Goal: Answer question/provide support

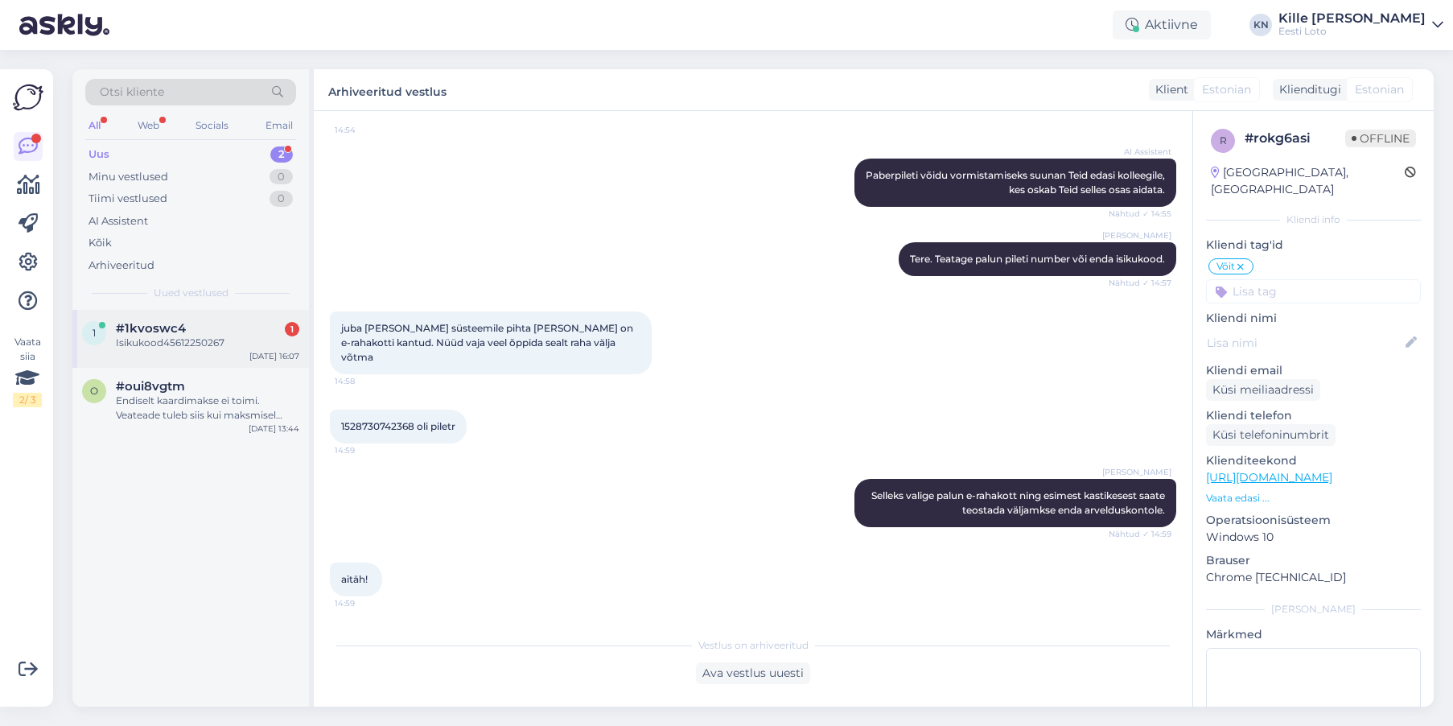
click at [228, 325] on div "#1kvoswc4 1" at bounding box center [207, 328] width 183 height 14
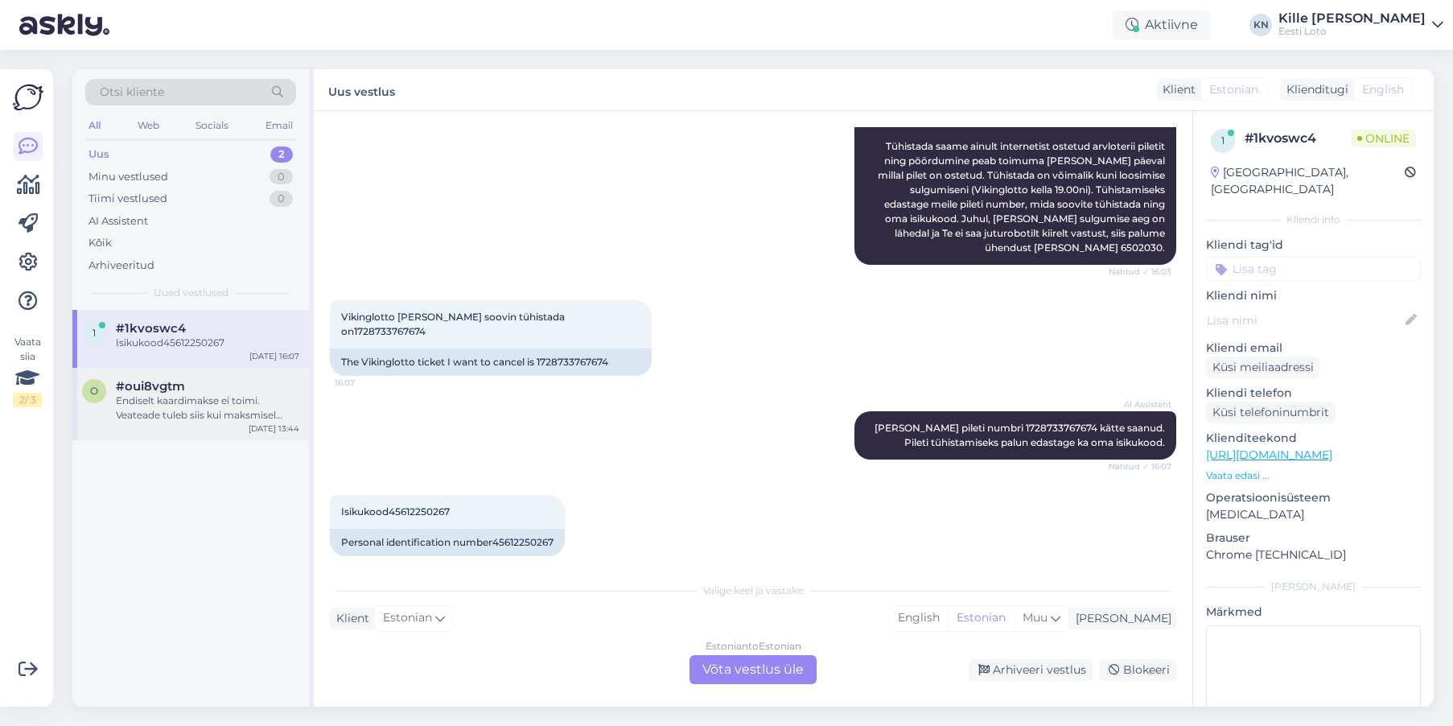
click at [211, 410] on div "Endiselt kaardimakse ei toimi. Veateade tuleb siis kui maksmisel vajutan kaardi…" at bounding box center [207, 407] width 183 height 29
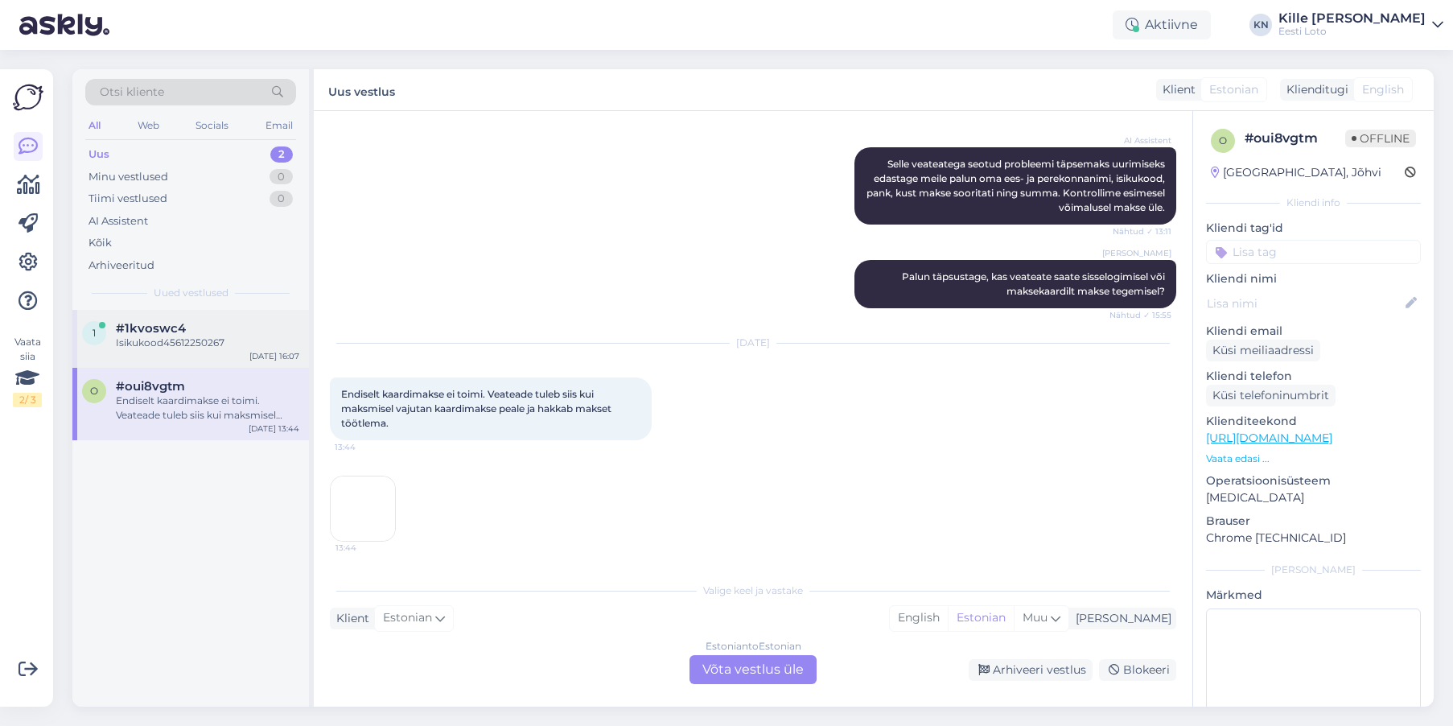
click at [206, 344] on div "Isikukood45612250267" at bounding box center [207, 343] width 183 height 14
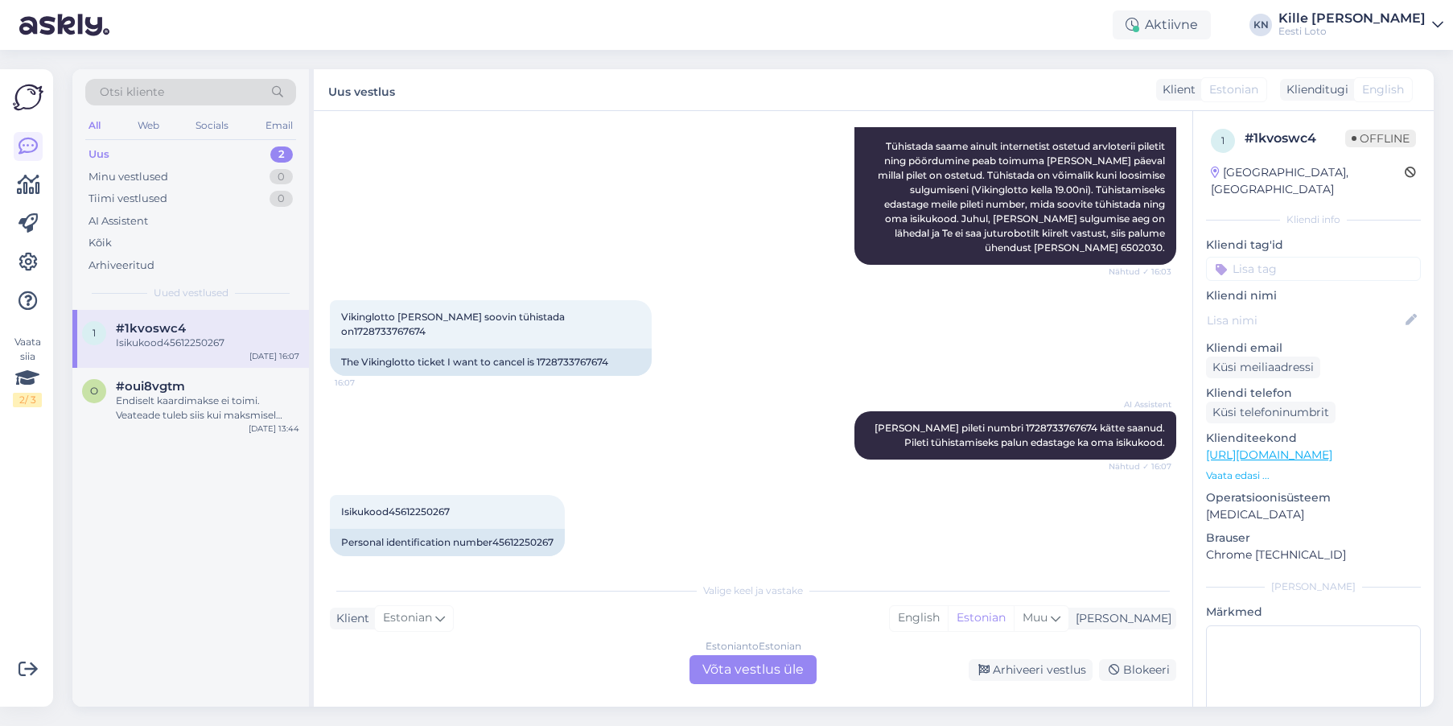
click at [718, 665] on div "Estonian to Estonian Võta vestlus üle" at bounding box center [753, 669] width 127 height 29
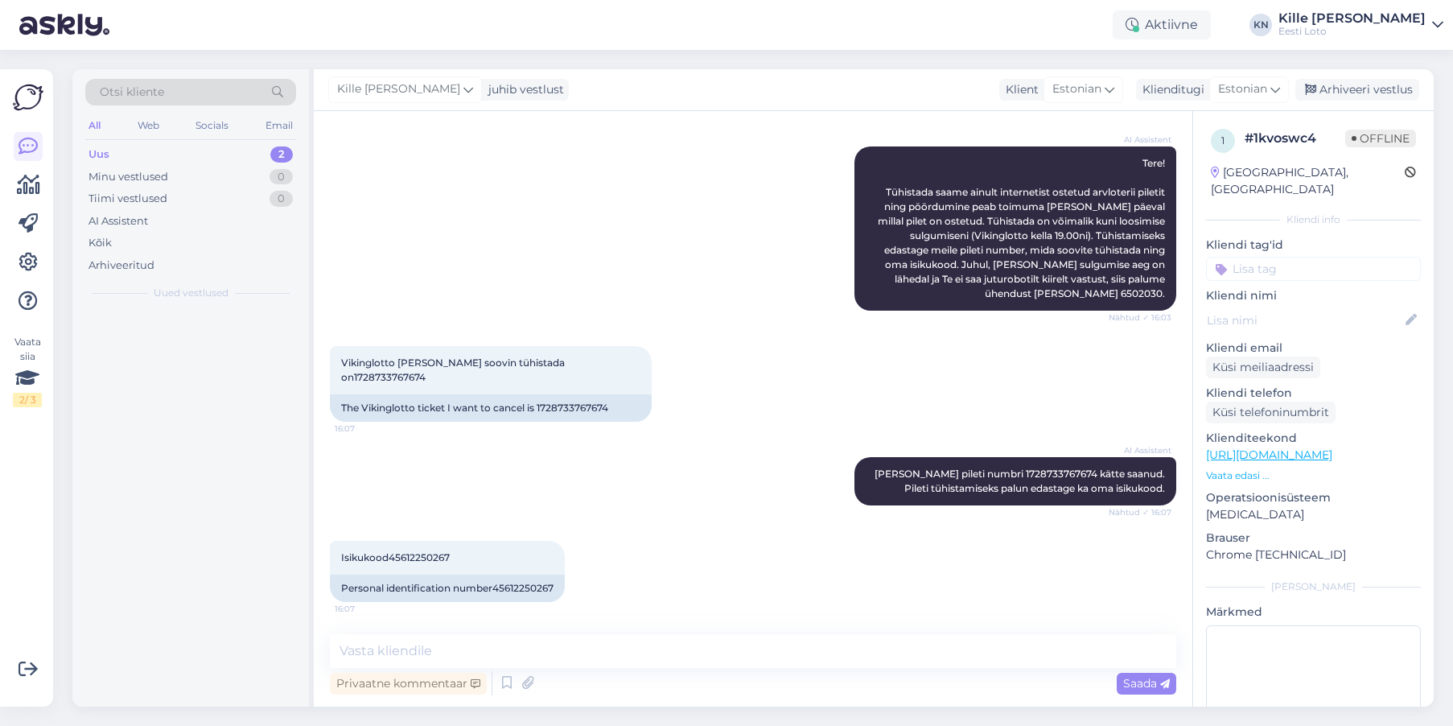
scroll to position [163, 0]
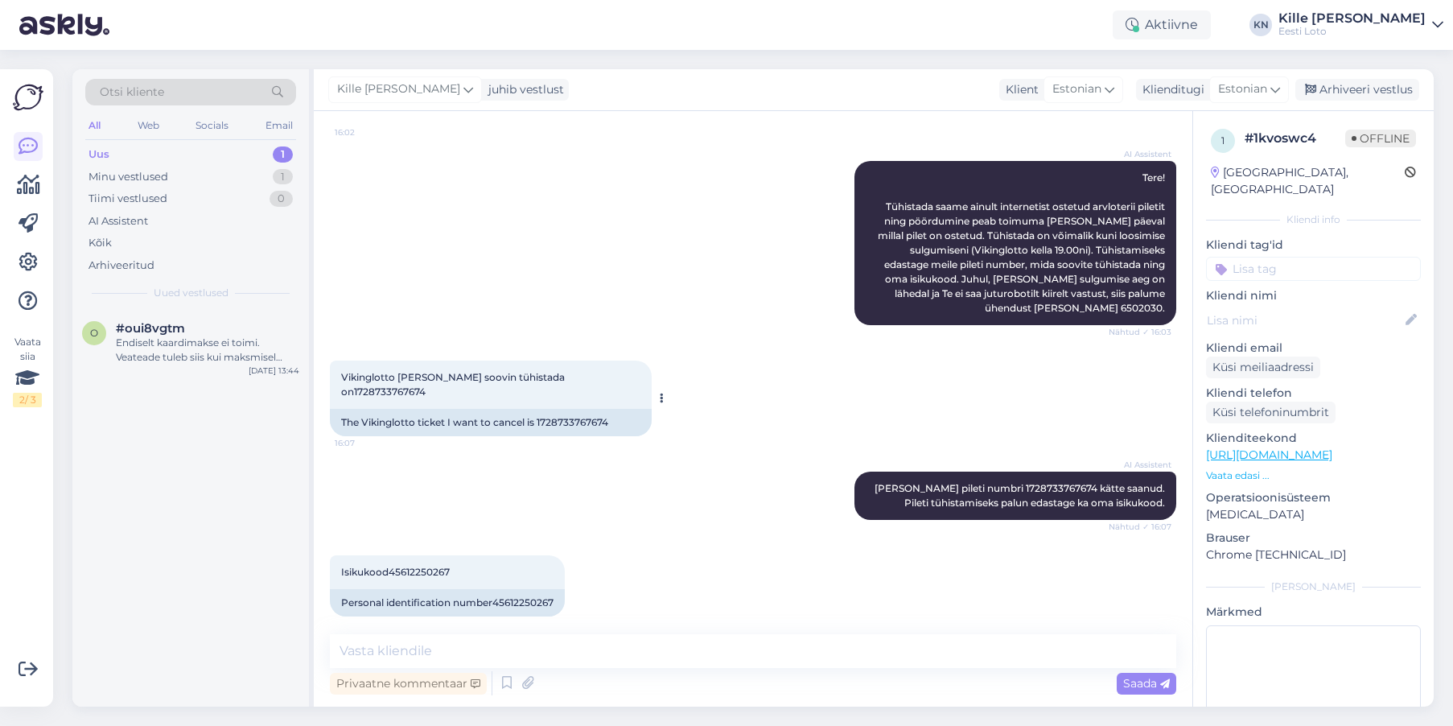
click at [587, 409] on div "The Vikinglotto ticket I want to cancel is 1728733767674" at bounding box center [491, 422] width 322 height 27
copy div "1728733767674"
click at [523, 277] on div "AI Assistent Tere! Tühistada saame ainult internetist ostetud arvloterii pileti…" at bounding box center [753, 244] width 846 height 200
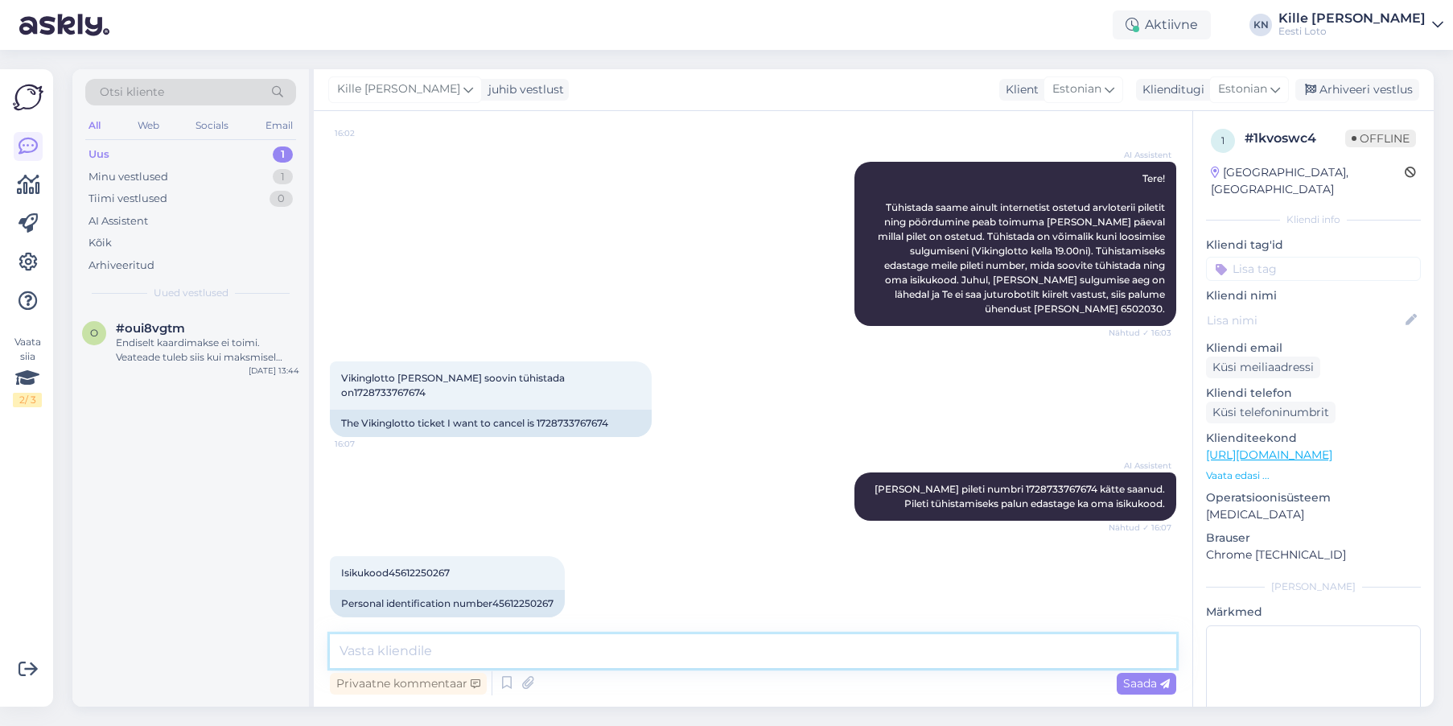
click at [536, 647] on textarea at bounding box center [753, 651] width 846 height 34
paste textarea "[PERSON_NAME] [PERSON_NAME] on tühistatud ning raha tagastatud e-rahakotti."
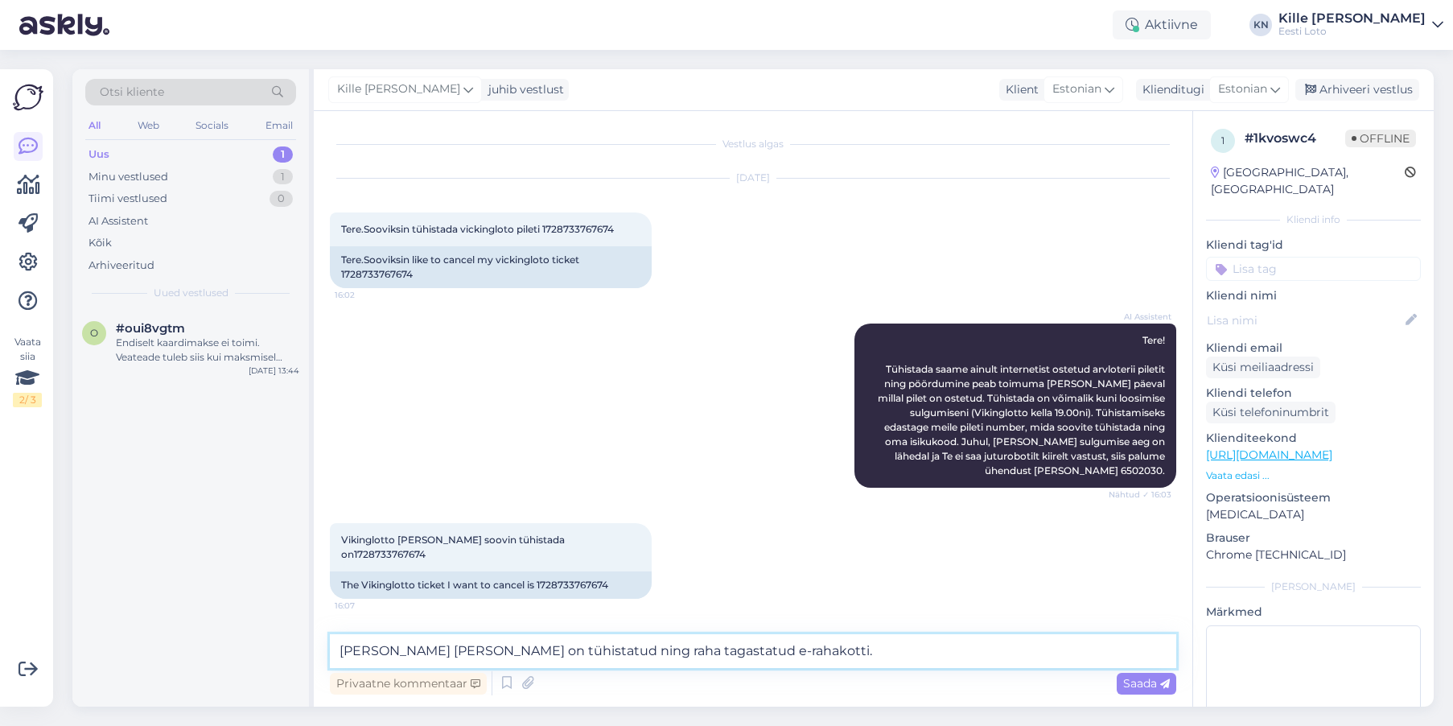
scroll to position [163, 0]
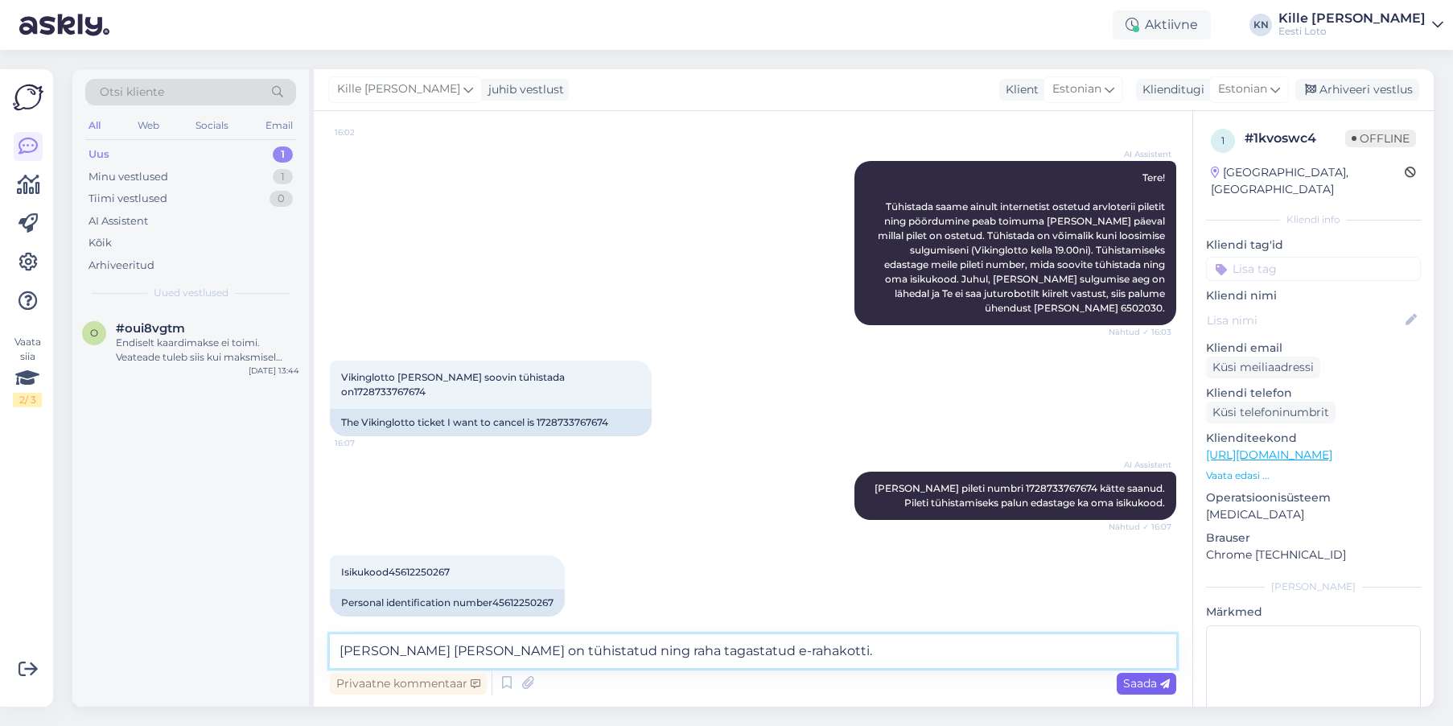
type textarea "[PERSON_NAME] [PERSON_NAME] on tühistatud ning raha tagastatud e-rahakotti."
click at [1137, 681] on span "Saada" at bounding box center [1146, 683] width 47 height 14
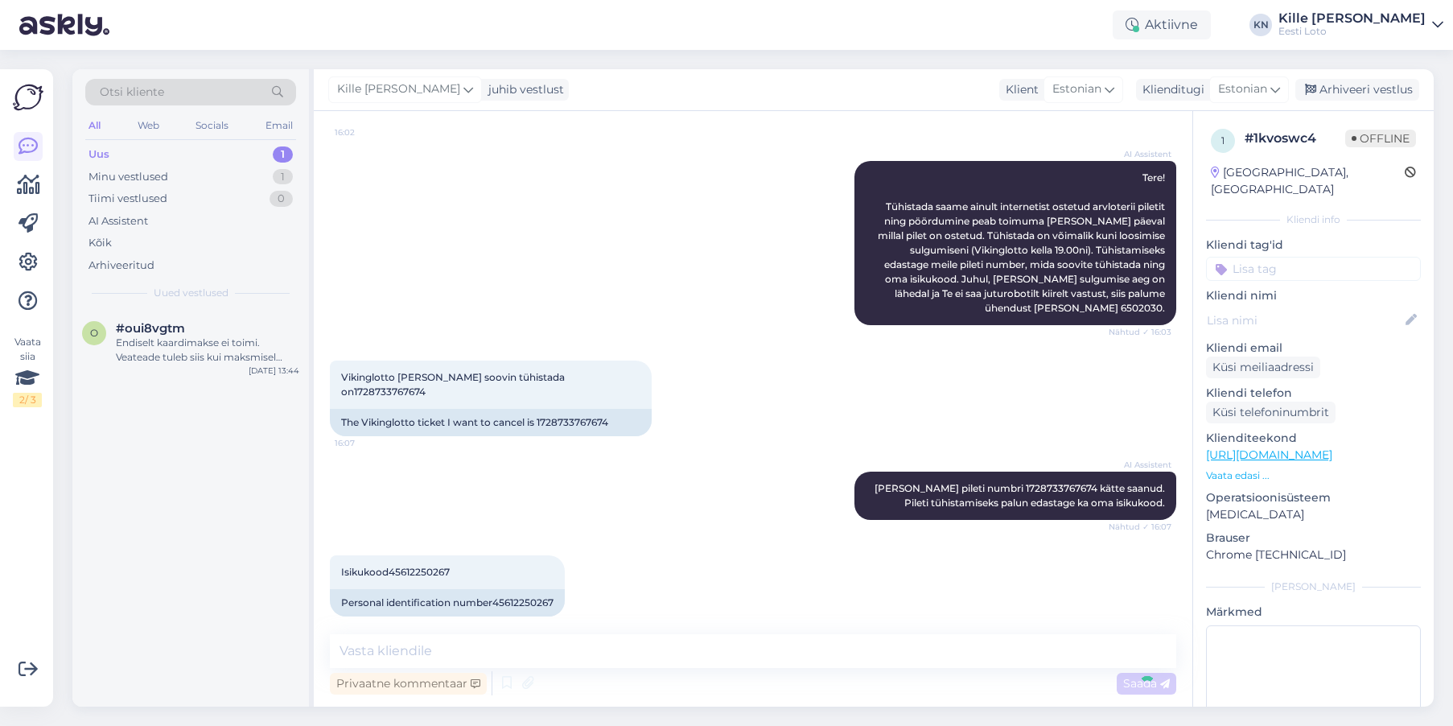
scroll to position [246, 0]
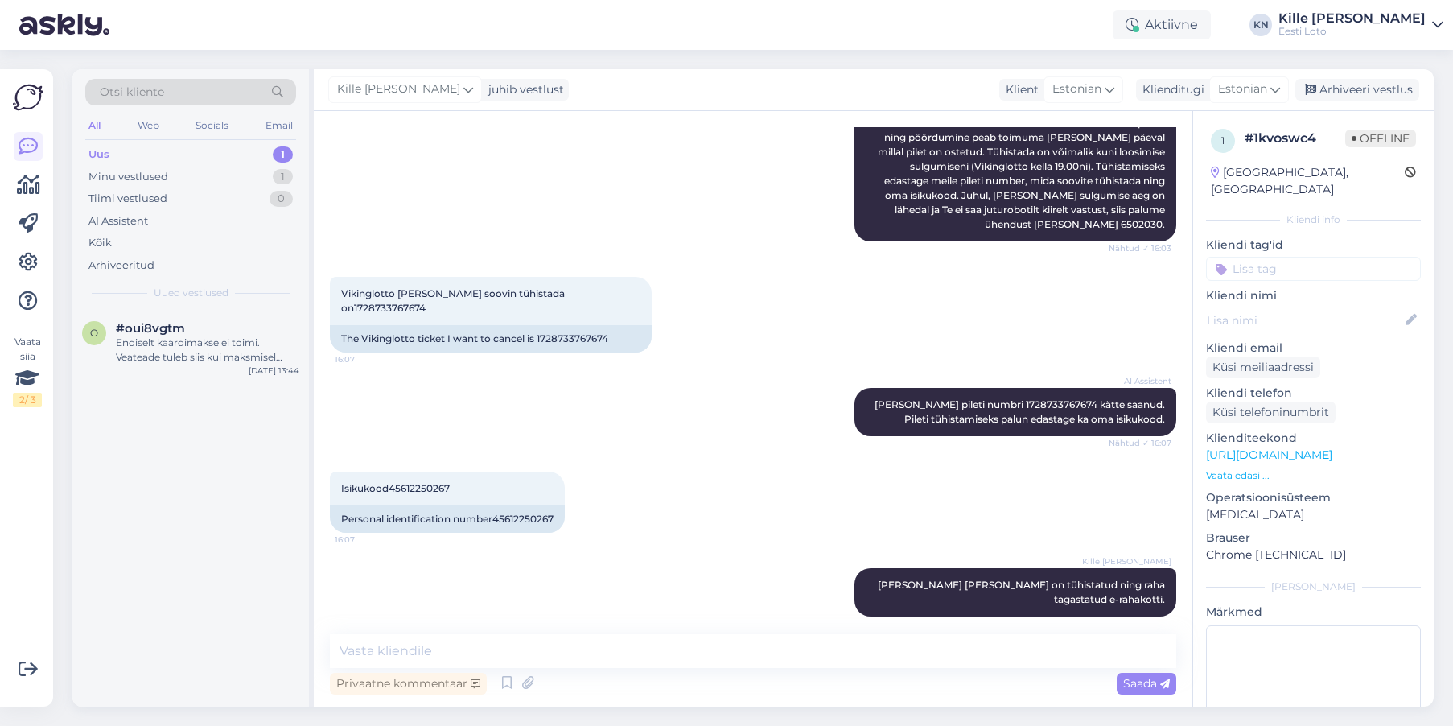
click at [1328, 257] on input at bounding box center [1313, 269] width 215 height 24
type input "tühis"
click at [1327, 308] on span "Tühistamine" at bounding box center [1313, 313] width 60 height 10
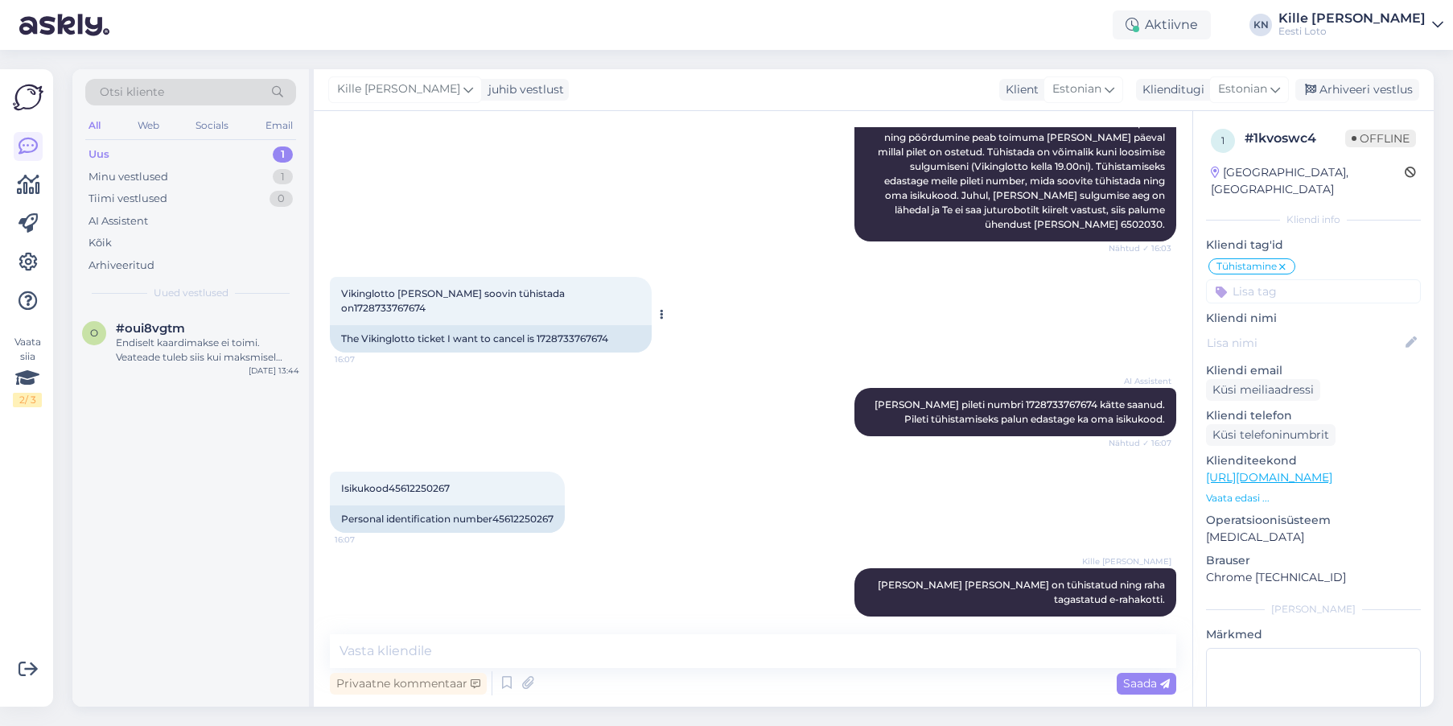
click at [567, 298] on span "Vikinglotto [PERSON_NAME] soovin tühistada on1728733767674" at bounding box center [454, 300] width 226 height 27
click at [579, 325] on div "The Vikinglotto ticket I want to cancel is 1728733767674" at bounding box center [491, 338] width 322 height 27
copy div "1728733767674"
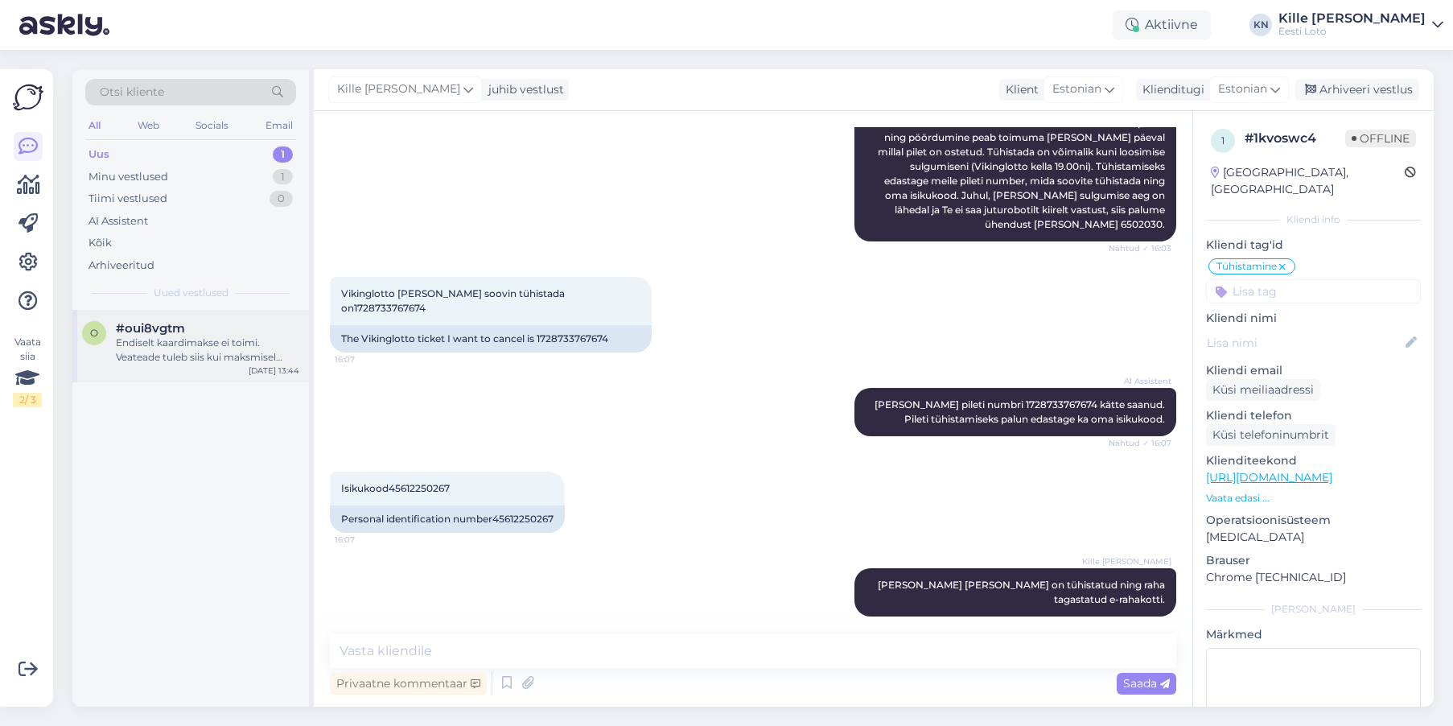
click at [150, 332] on span "#oui8vgtm" at bounding box center [150, 328] width 69 height 14
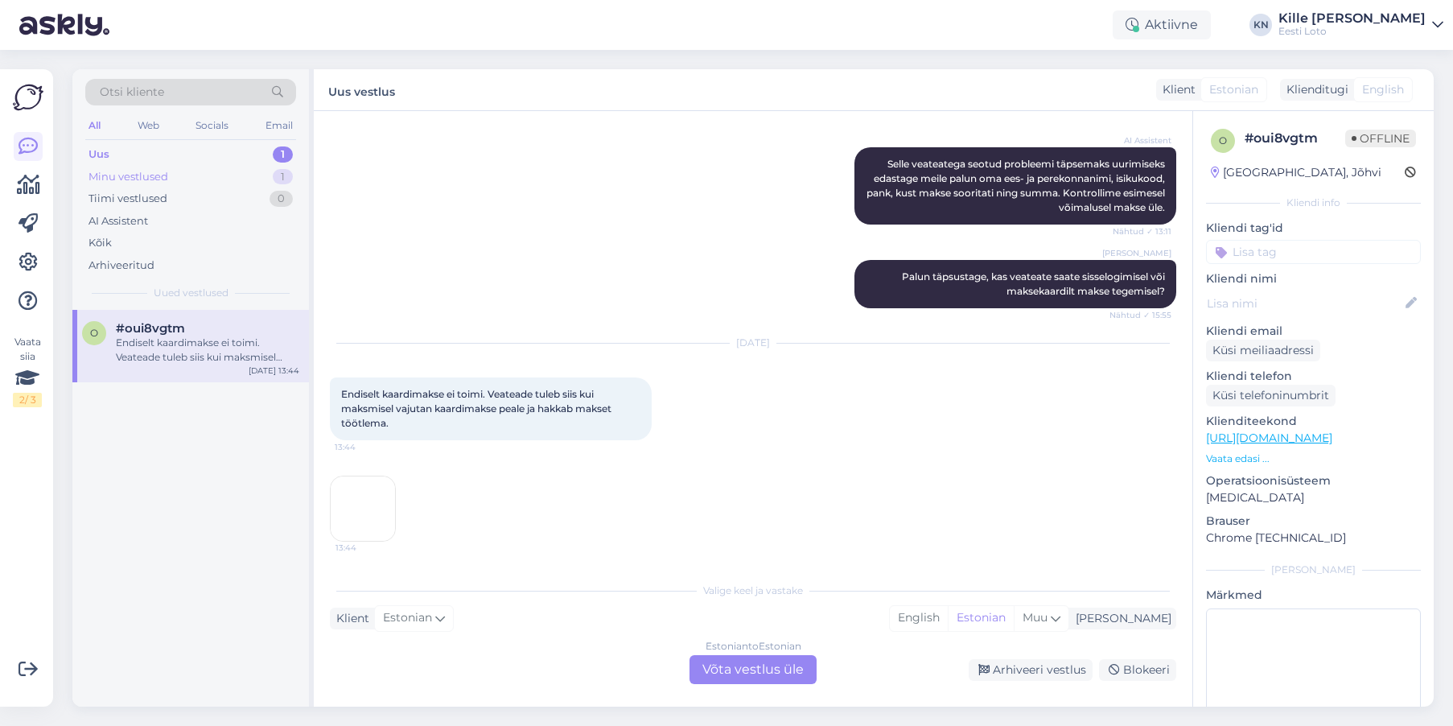
click at [152, 175] on div "Minu vestlused" at bounding box center [129, 177] width 80 height 16
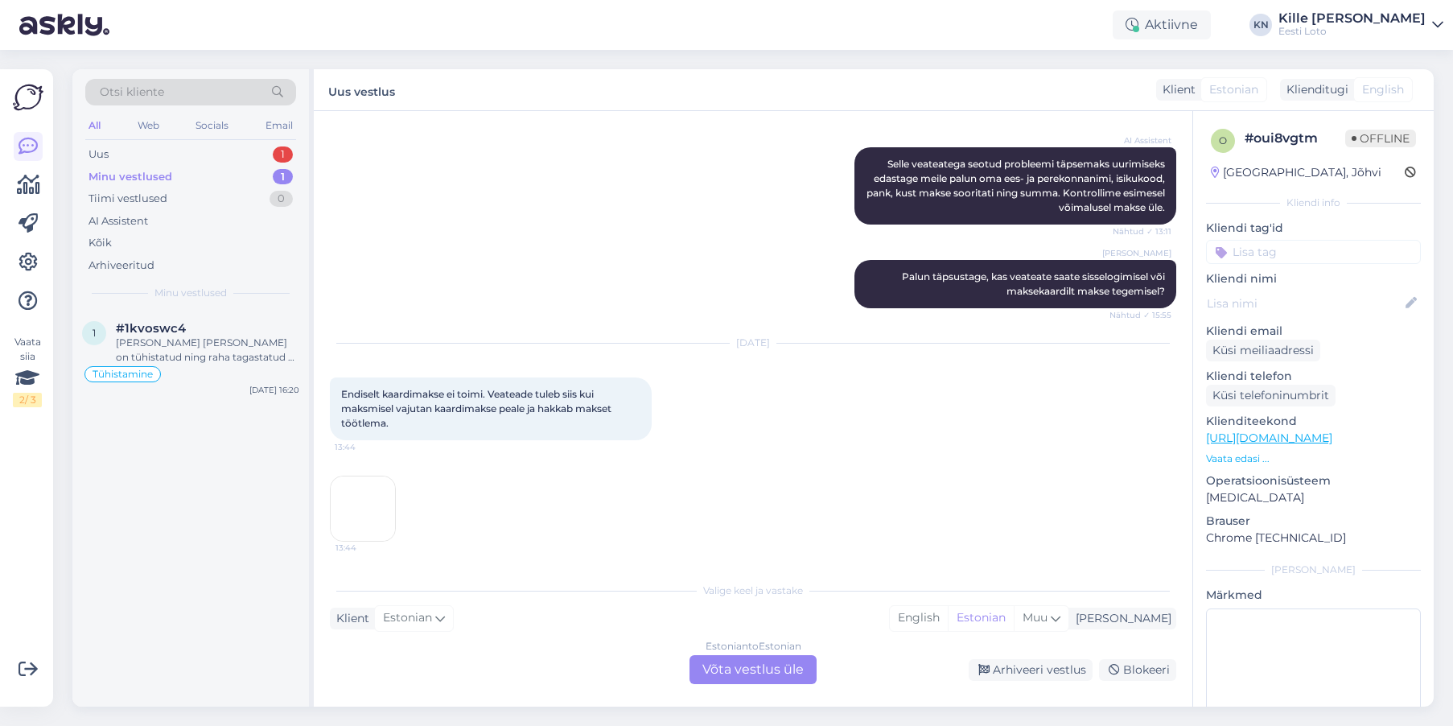
click at [138, 174] on div "Minu vestlused" at bounding box center [131, 177] width 84 height 16
click at [238, 356] on div "[PERSON_NAME] [PERSON_NAME] on tühistatud ning raha tagastatud e-rahakotti." at bounding box center [207, 350] width 183 height 29
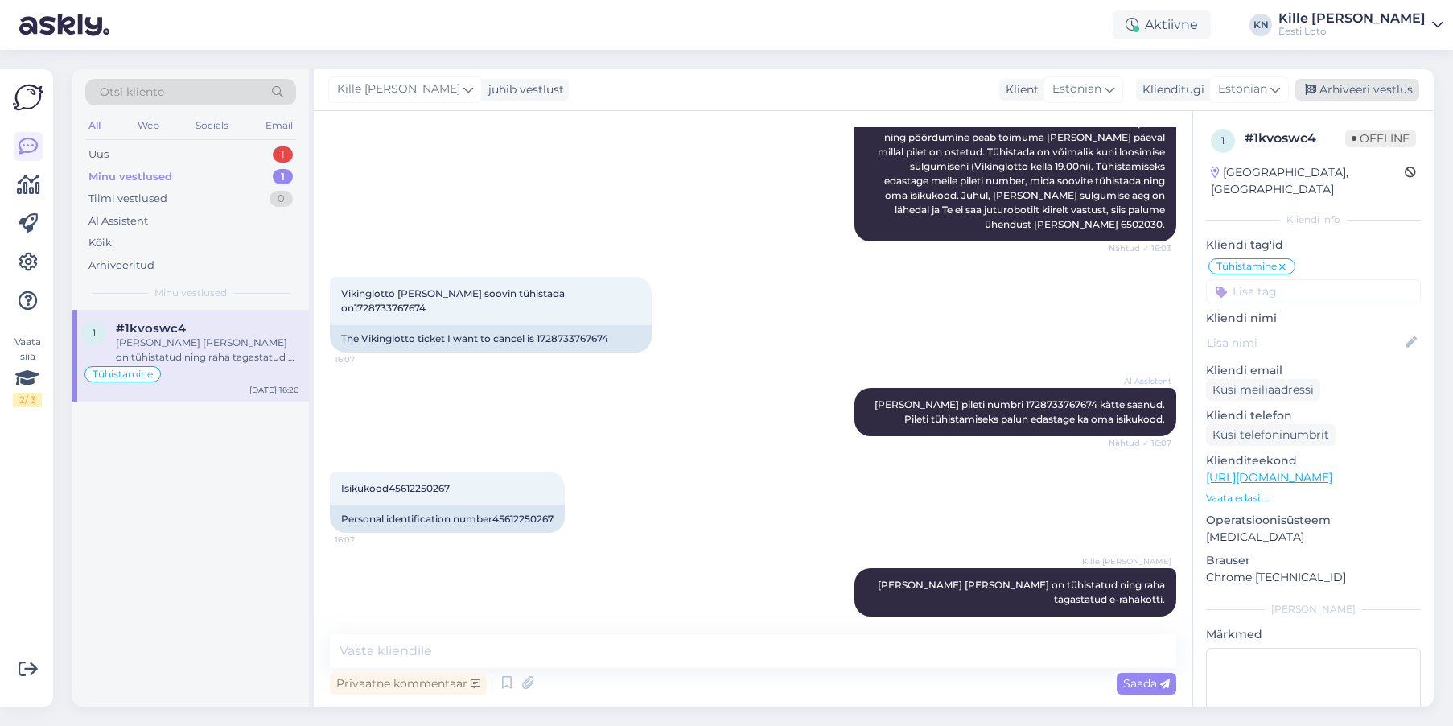
click at [1365, 93] on div "Arhiveeri vestlus" at bounding box center [1357, 90] width 124 height 22
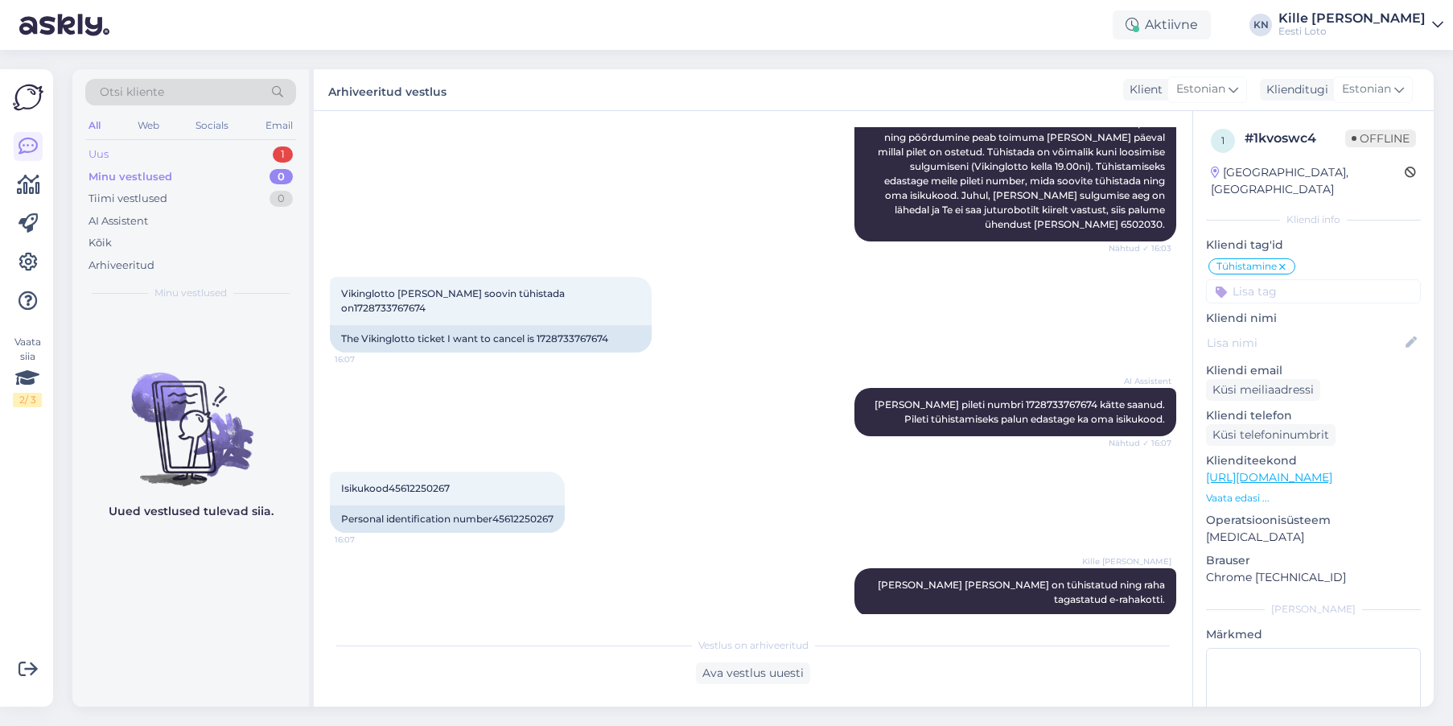
click at [151, 154] on div "Uus 1" at bounding box center [190, 154] width 211 height 23
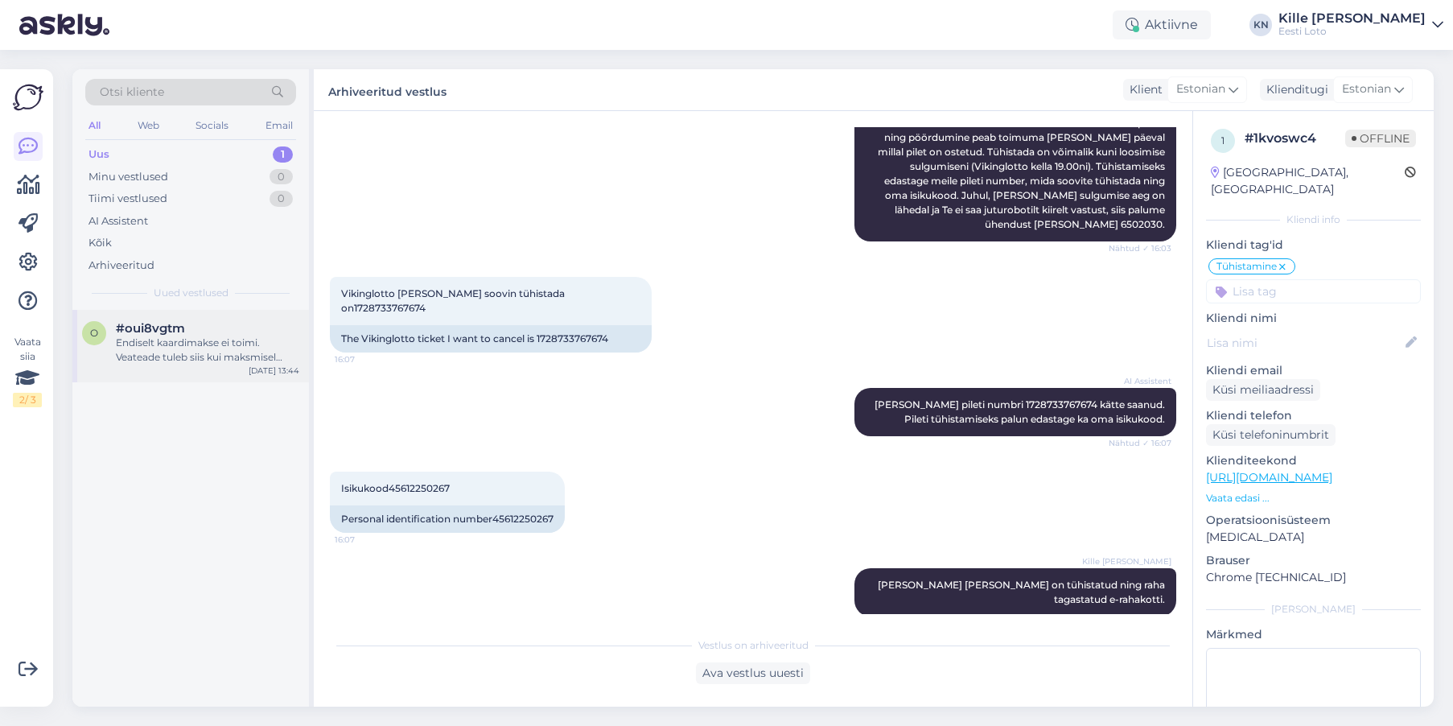
click at [211, 319] on div "o #oui8vgtm Endiselt kaardimakse ei toimi. Veateade tuleb siis kui maksmisel va…" at bounding box center [190, 346] width 237 height 72
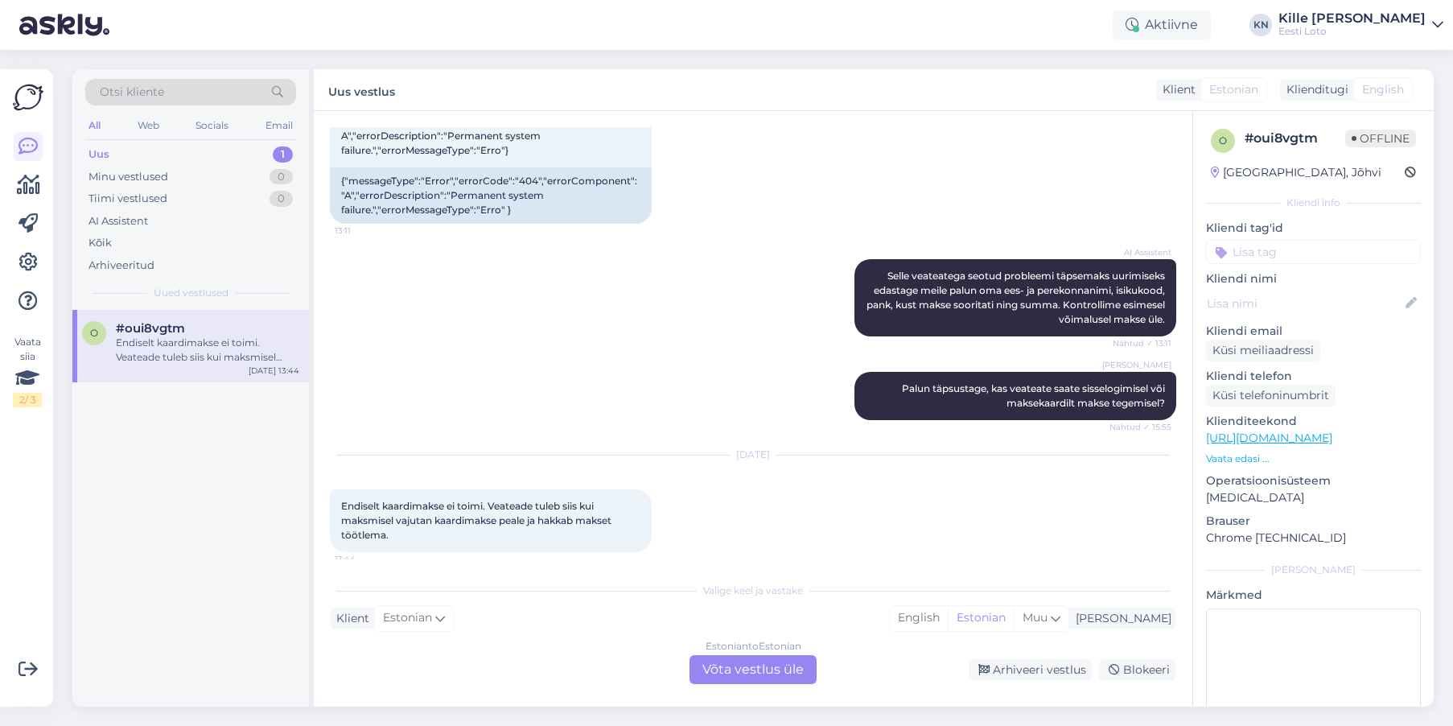
scroll to position [908, 0]
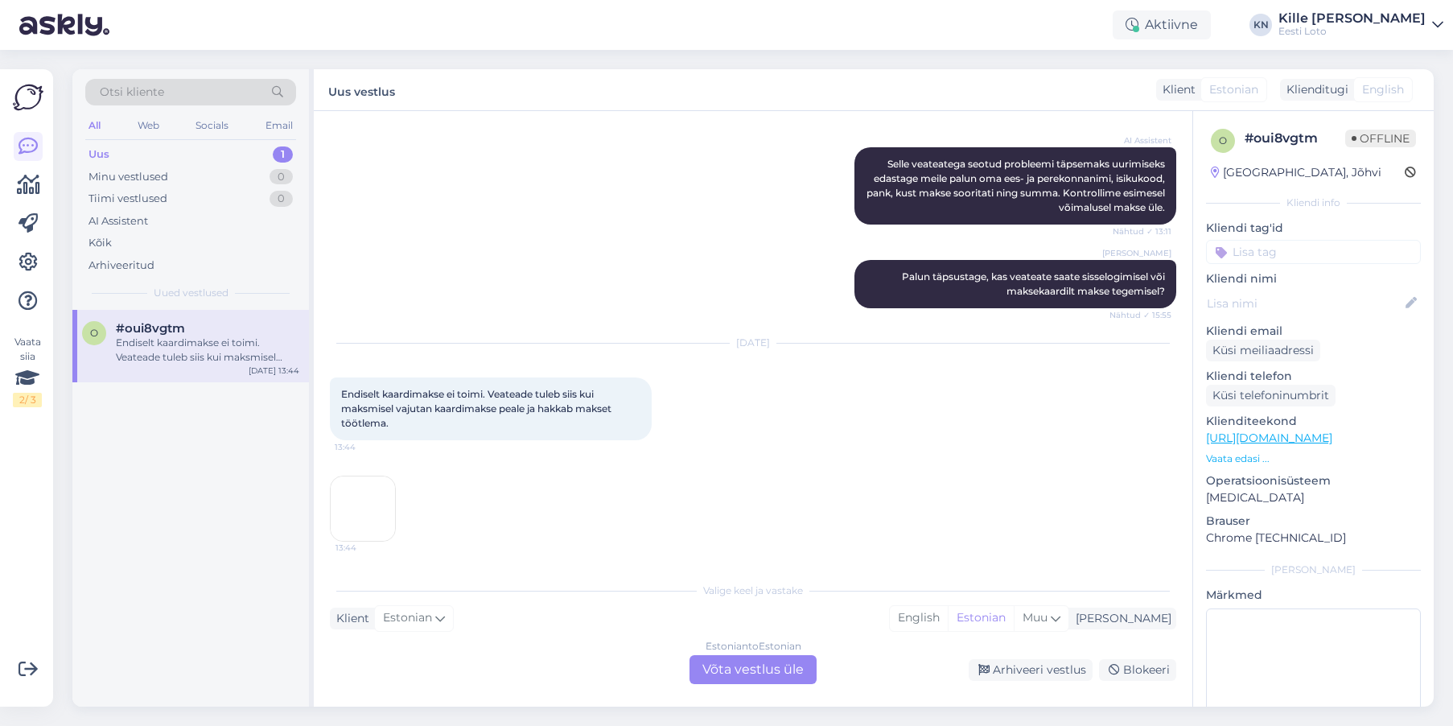
click at [386, 497] on img at bounding box center [363, 508] width 64 height 64
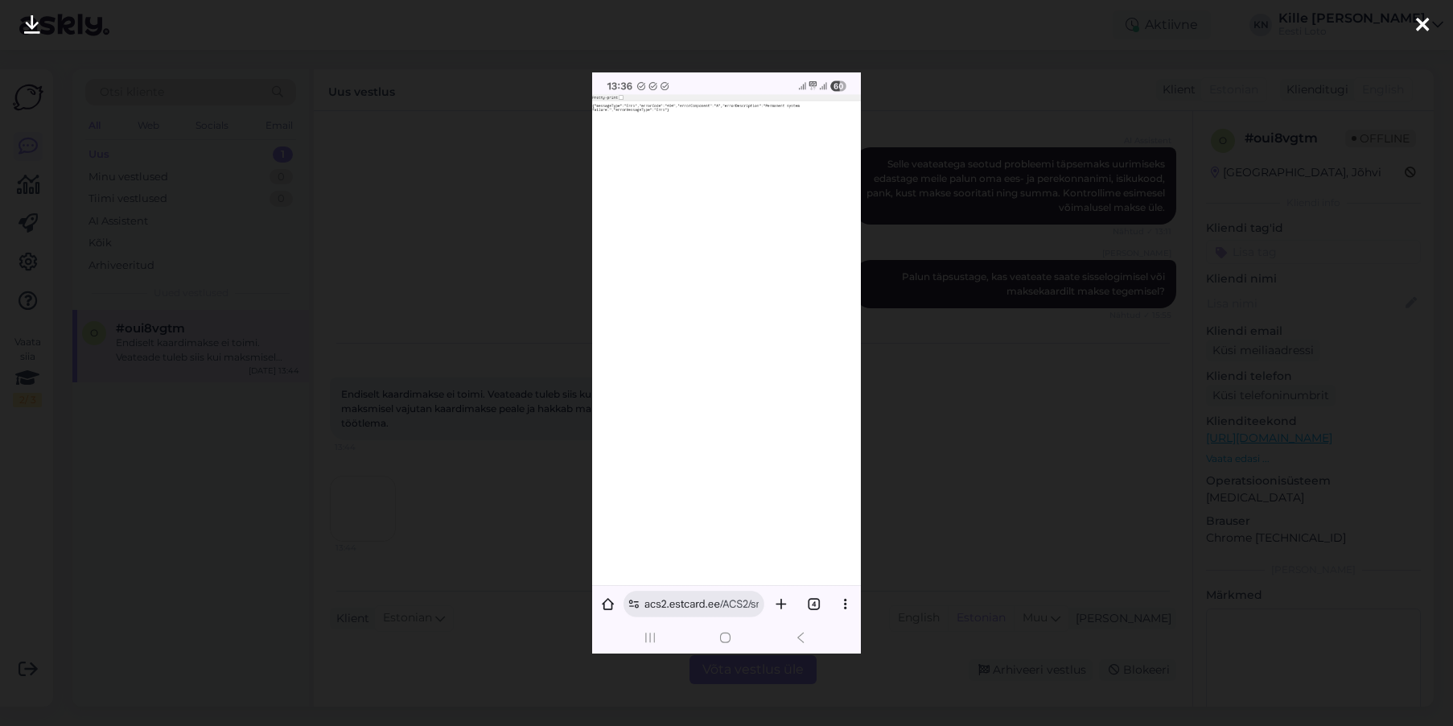
click at [436, 467] on div at bounding box center [726, 363] width 1453 height 726
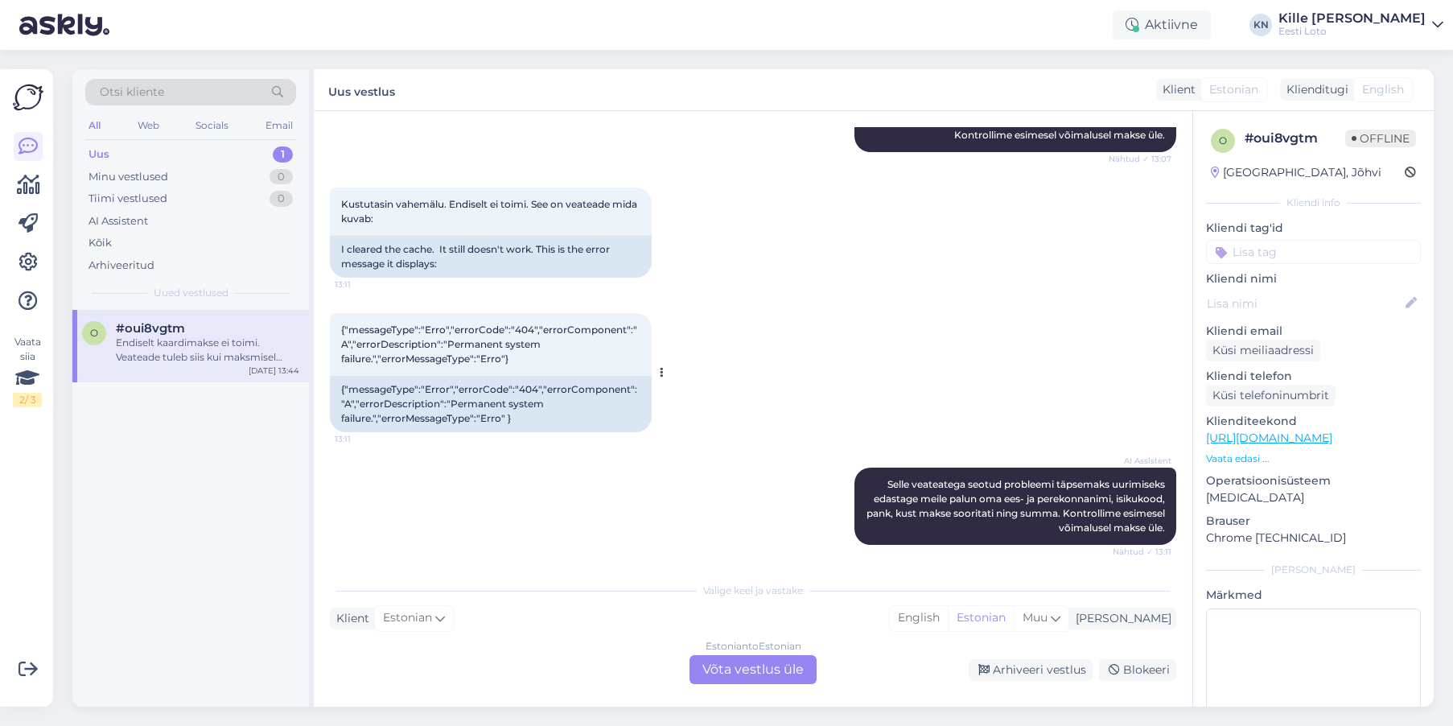
scroll to position [0, 0]
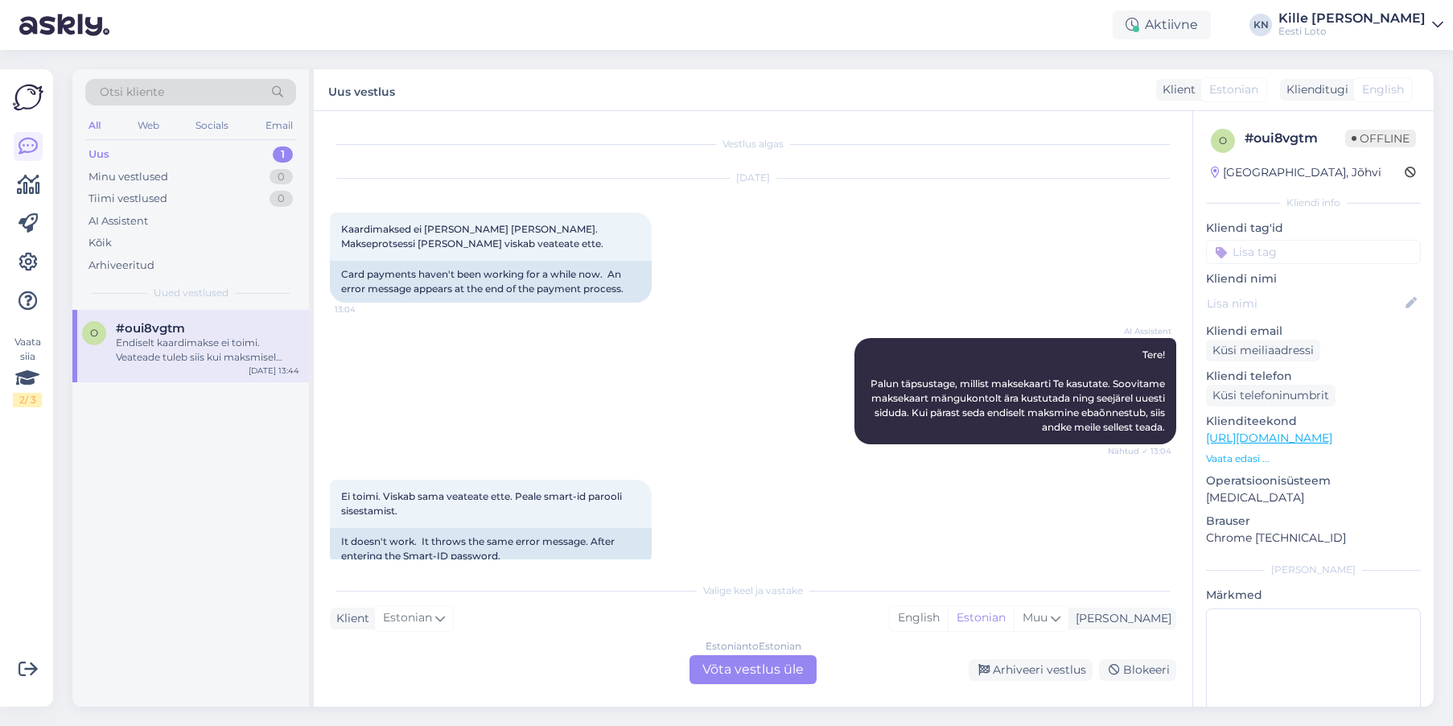
click at [592, 312] on div "[DATE] Kaardimaksed ei [PERSON_NAME] [PERSON_NAME]. Makseprotsessi [PERSON_NAME…" at bounding box center [753, 240] width 846 height 159
click at [504, 366] on div "AI Assistent Tere! Palun täpsustage, millist maksekaarti Te kasutate. Soovitame…" at bounding box center [753, 391] width 846 height 142
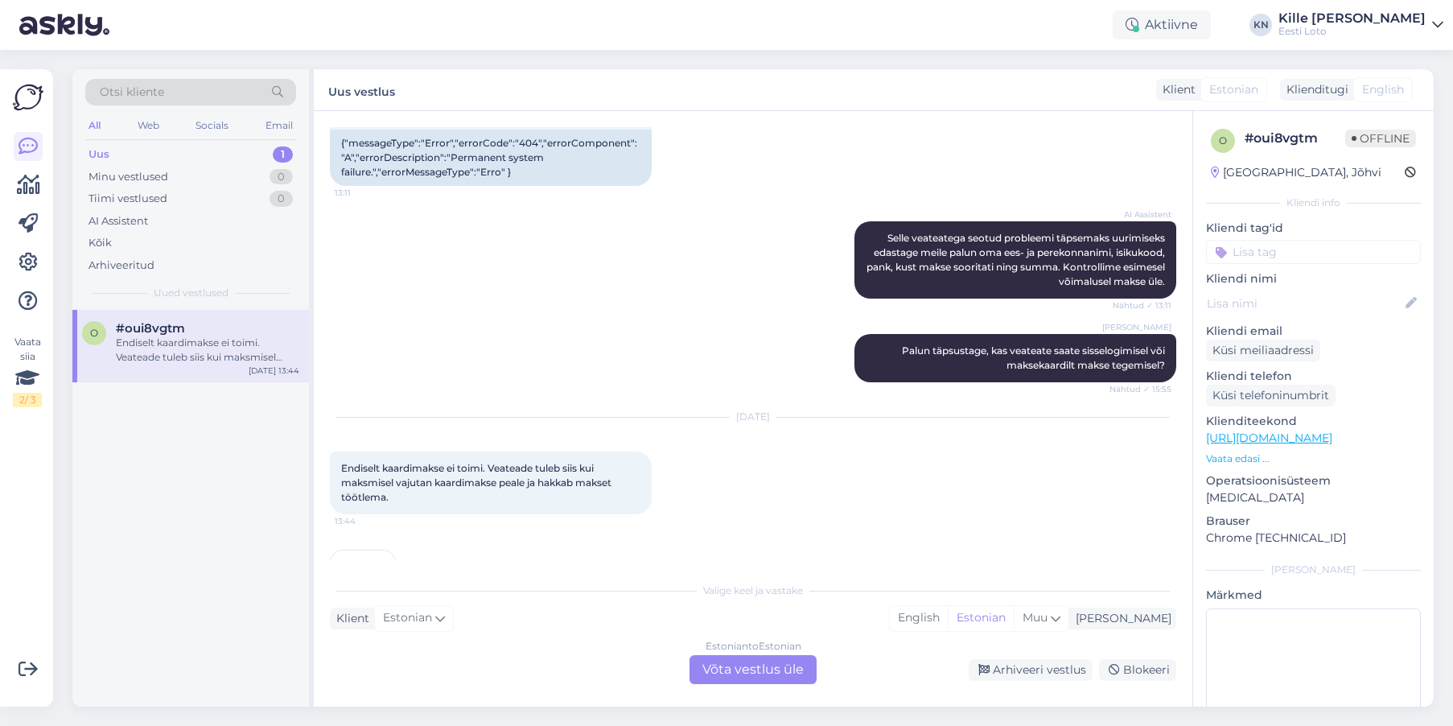
scroll to position [908, 0]
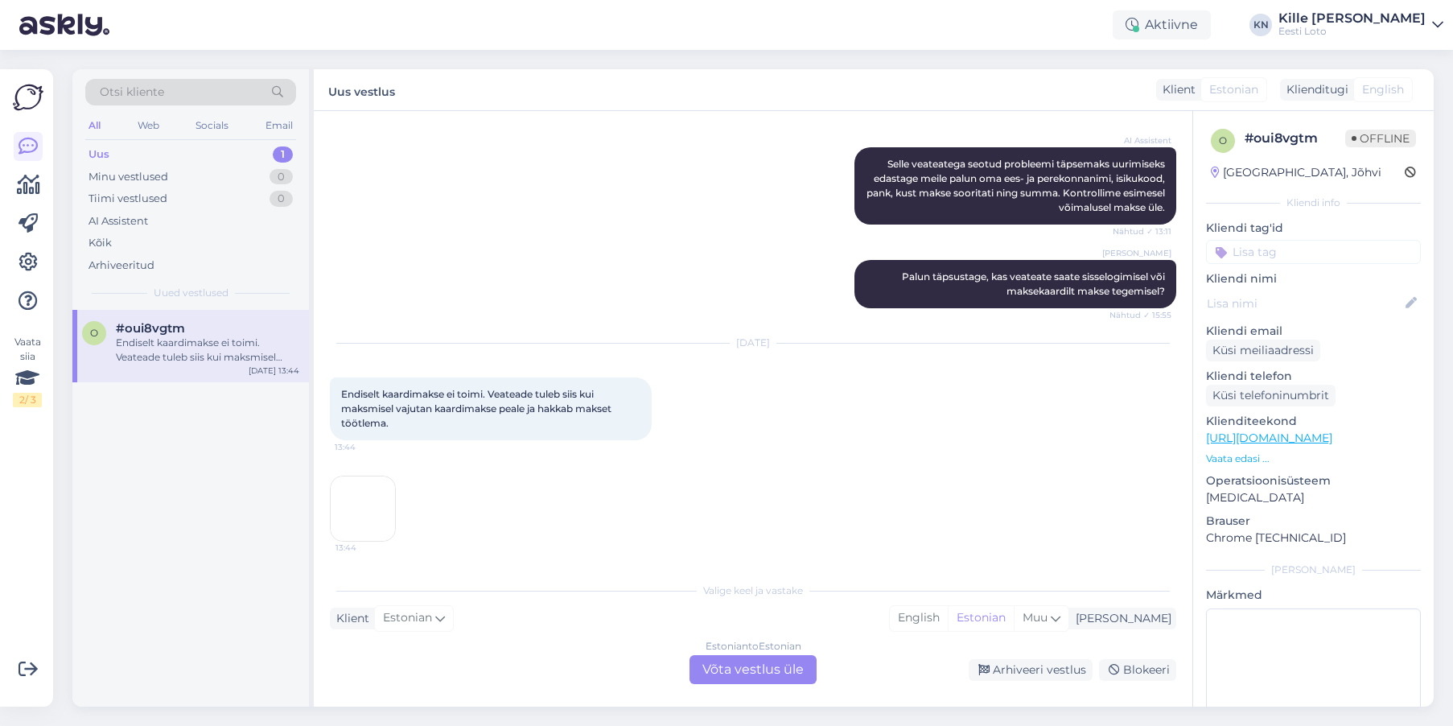
click at [373, 498] on img at bounding box center [363, 508] width 64 height 64
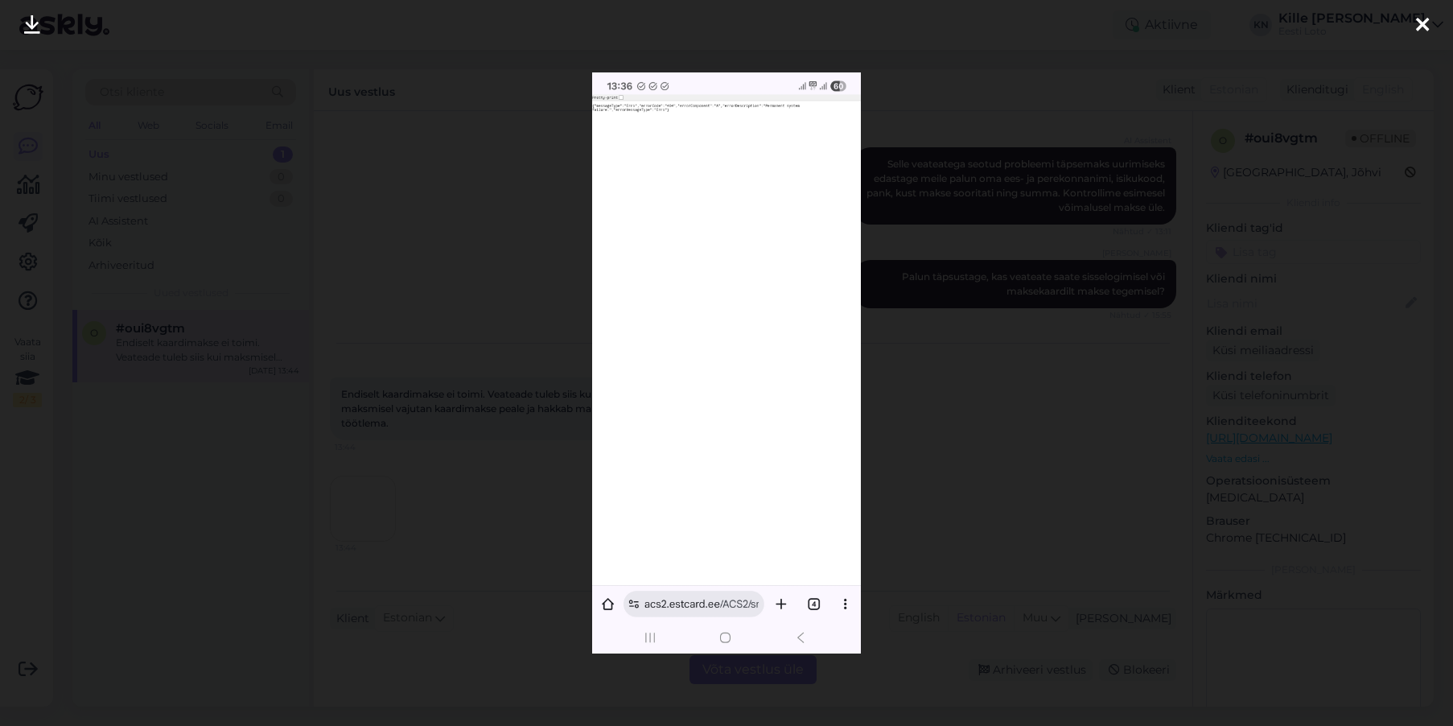
click at [373, 498] on div at bounding box center [726, 363] width 1453 height 726
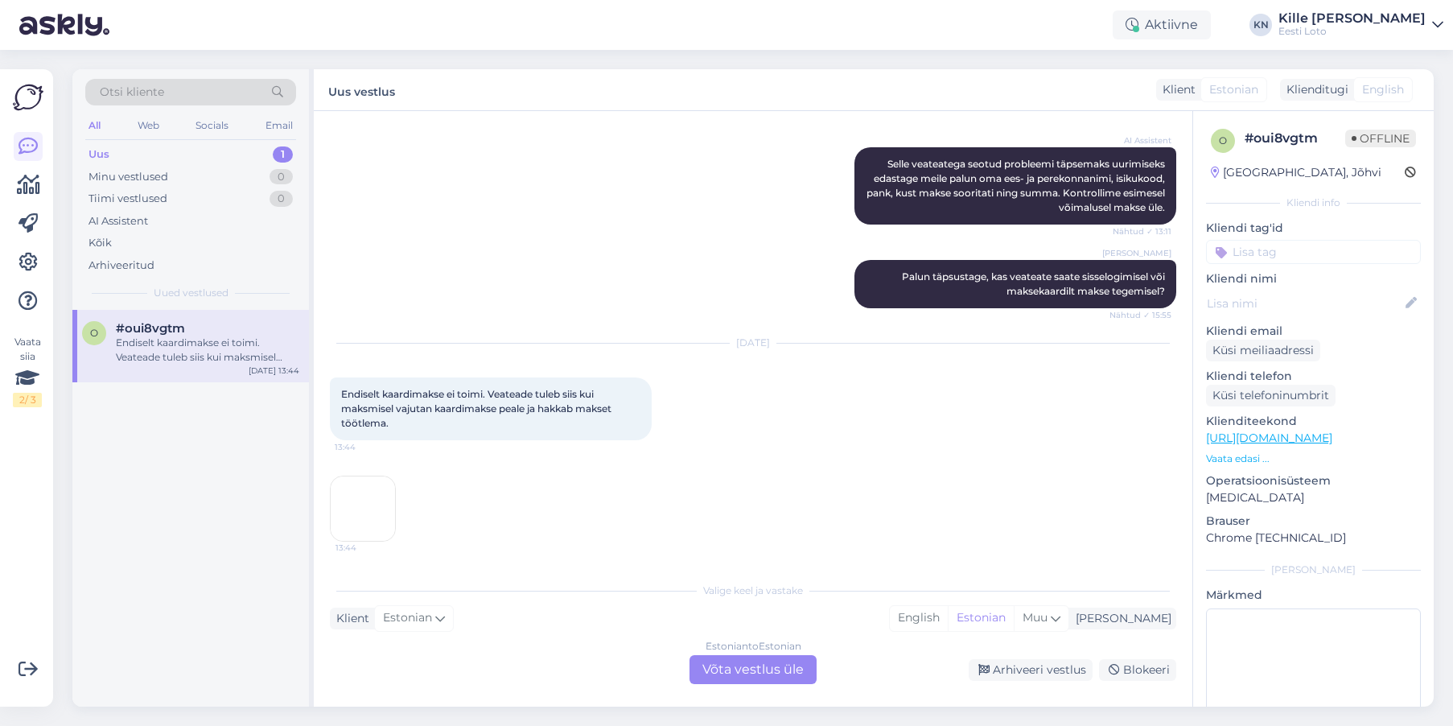
click at [377, 512] on img at bounding box center [363, 508] width 64 height 64
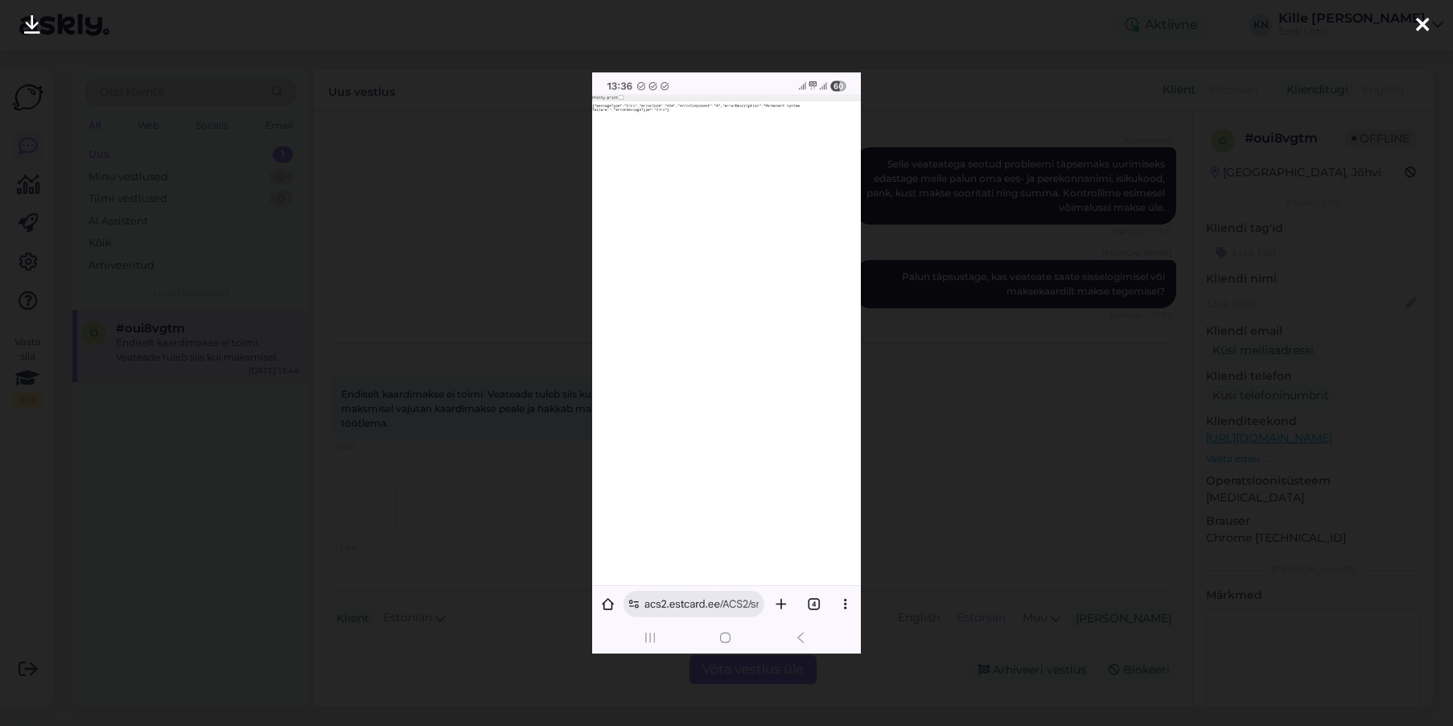
click at [883, 516] on div at bounding box center [726, 363] width 1453 height 726
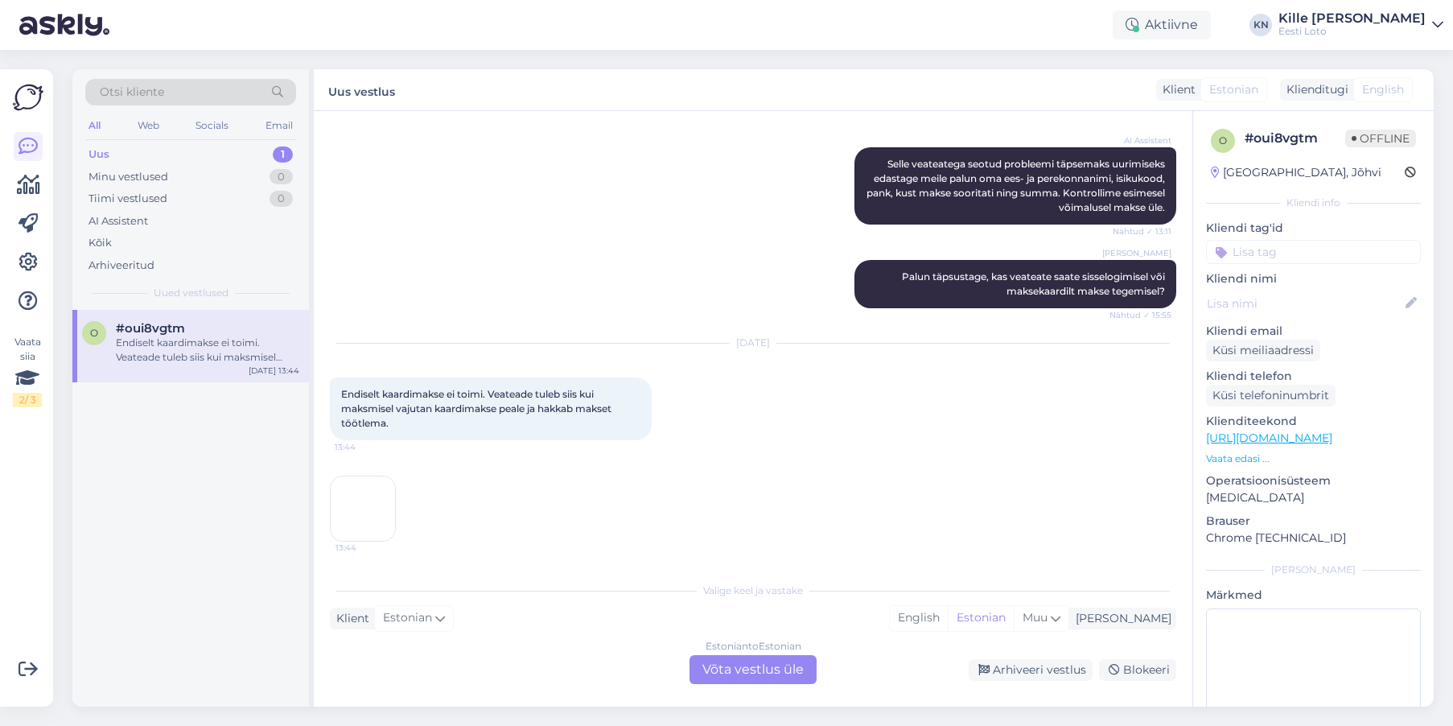
click at [751, 661] on div "Estonian to Estonian Võta vestlus üle" at bounding box center [753, 669] width 127 height 29
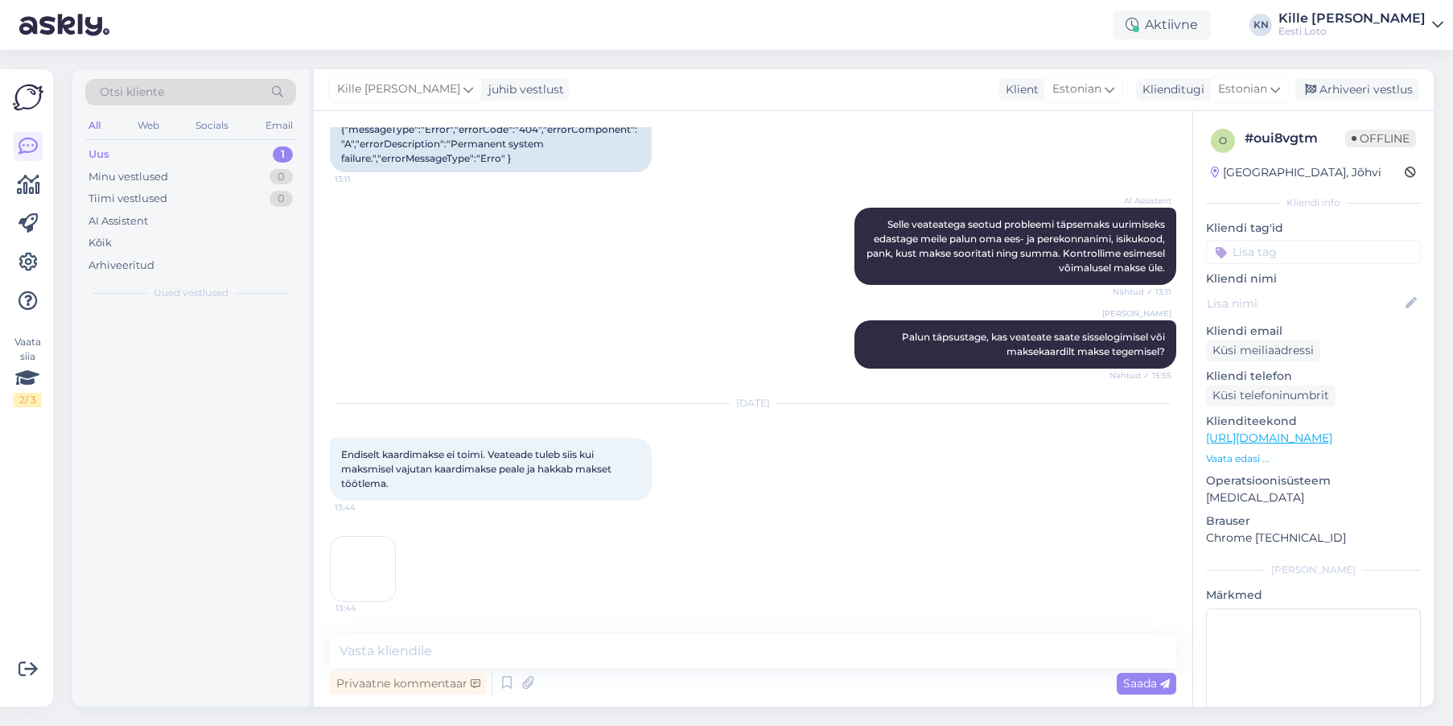
scroll to position [848, 0]
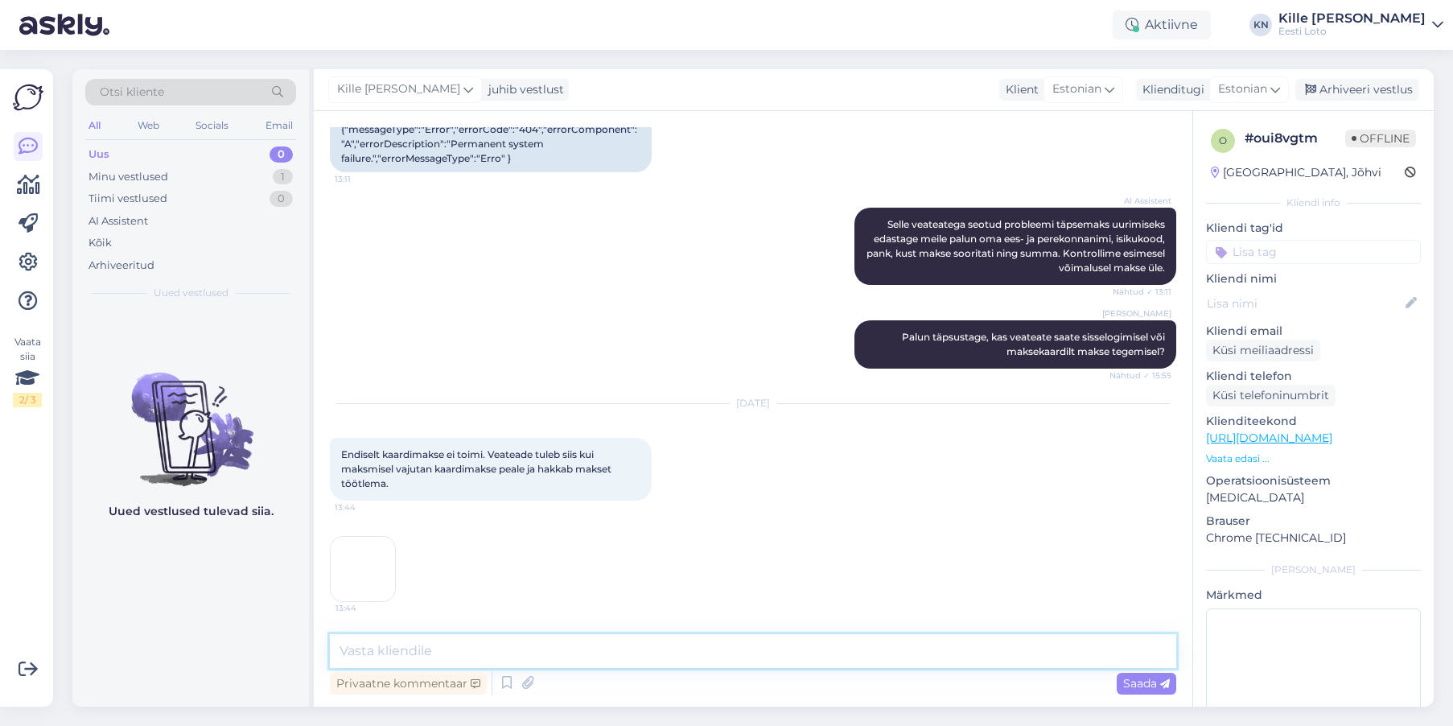
click at [677, 647] on textarea at bounding box center [753, 651] width 846 height 34
type textarea "Palun teatage enda isikukood."
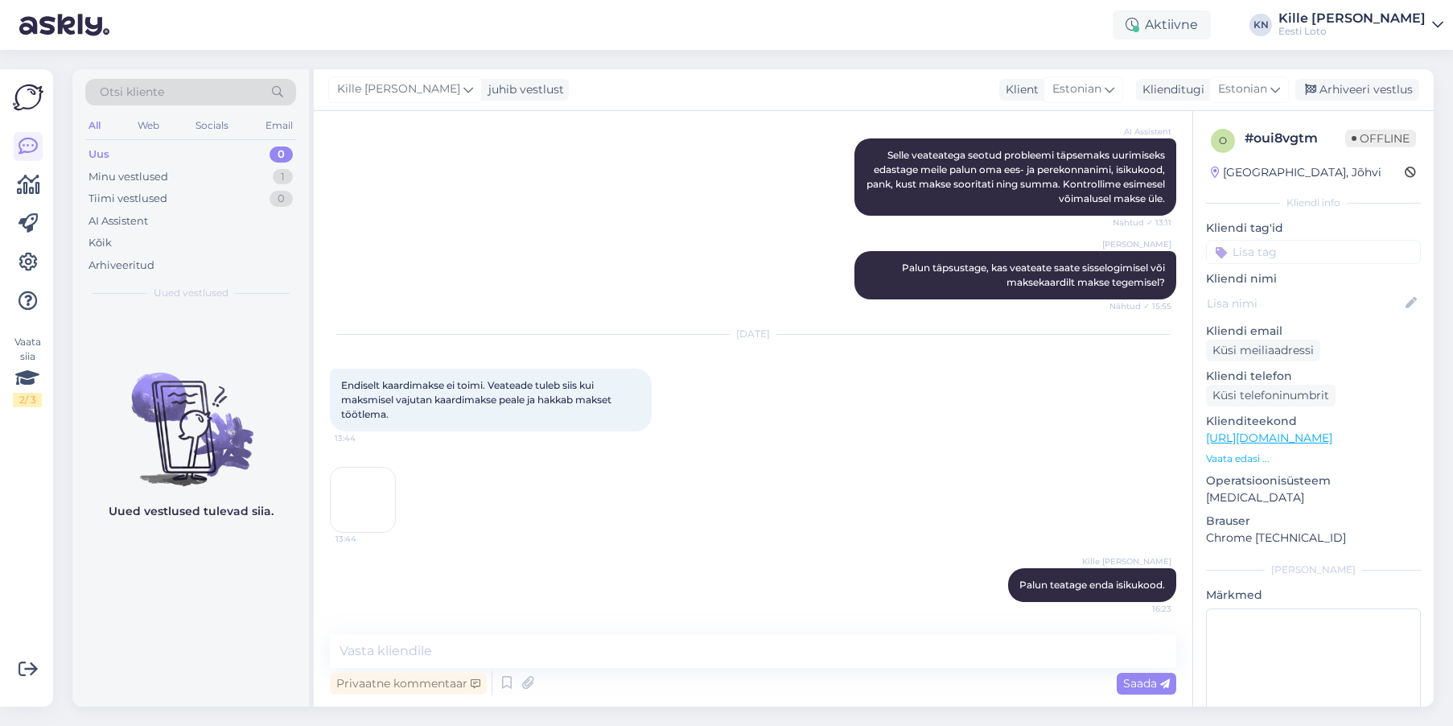
click at [1266, 257] on input at bounding box center [1313, 252] width 215 height 24
type input "makse"
click at [1299, 303] on div "Maksekaart" at bounding box center [1314, 296] width 72 height 16
